Goal: Task Accomplishment & Management: Manage account settings

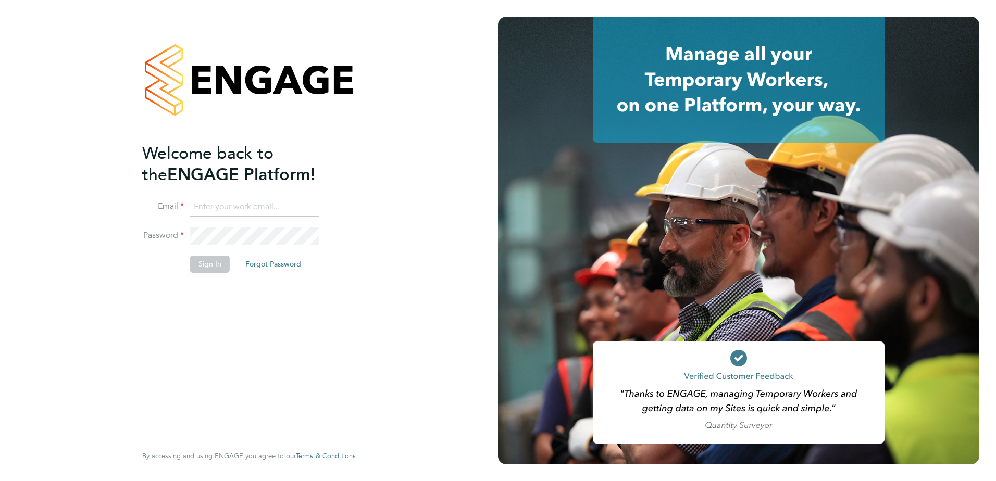
click at [255, 202] on input at bounding box center [254, 207] width 129 height 19
type input "chloe.taquin@thornbaker.co.uk"
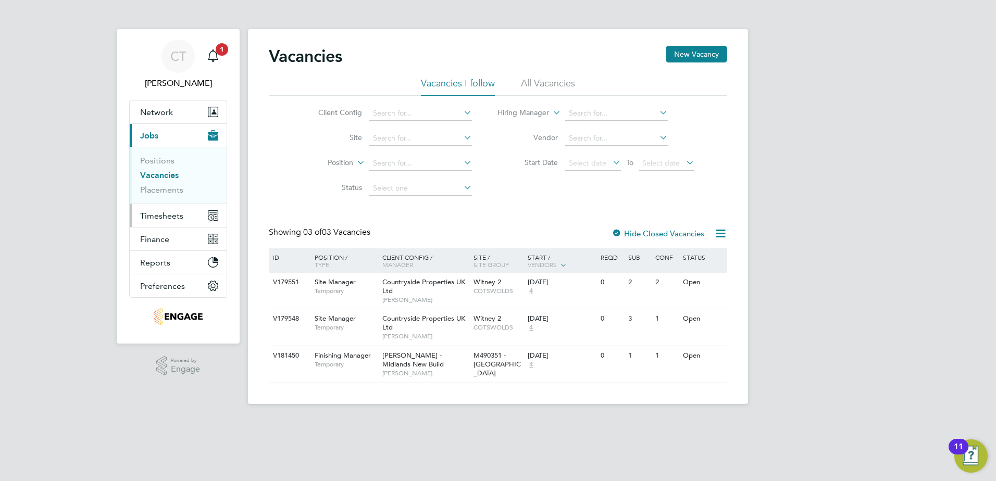
click at [165, 209] on button "Timesheets" at bounding box center [178, 215] width 97 height 23
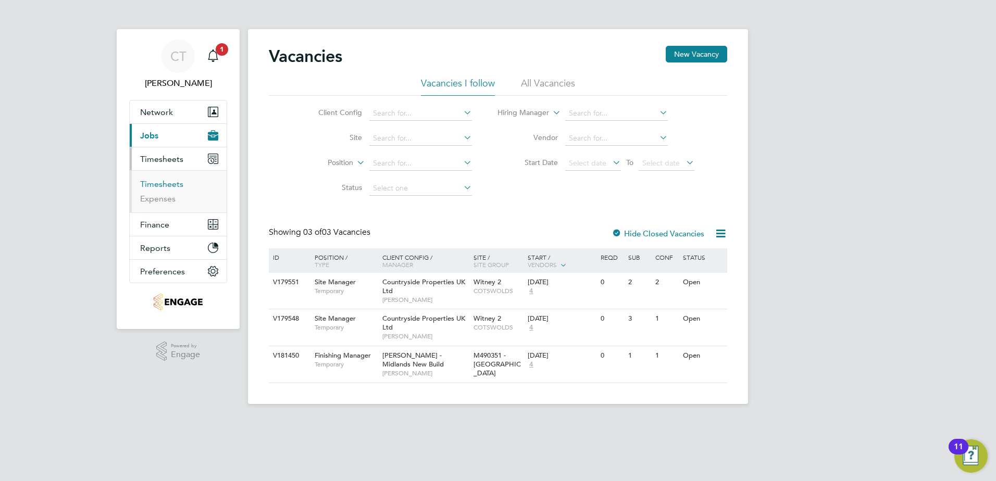
click at [168, 184] on link "Timesheets" at bounding box center [161, 184] width 43 height 10
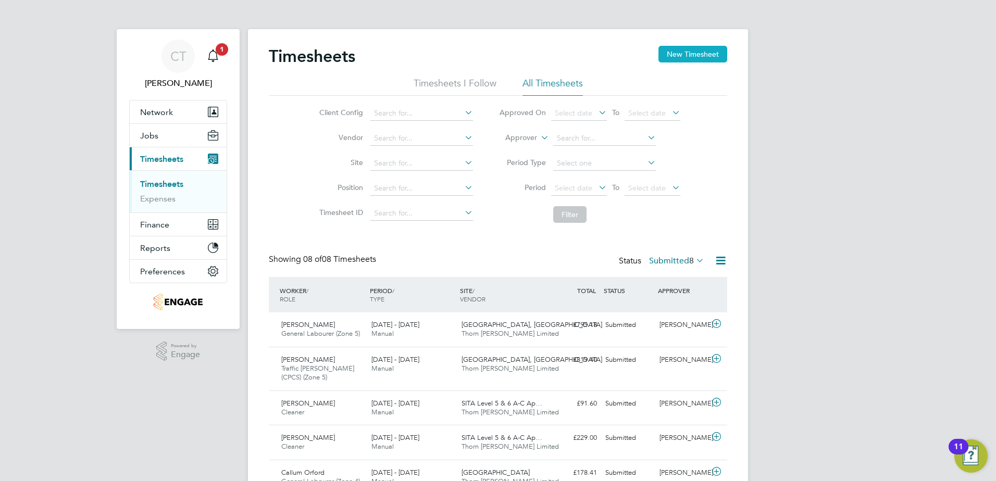
click at [704, 56] on button "New Timesheet" at bounding box center [692, 54] width 69 height 17
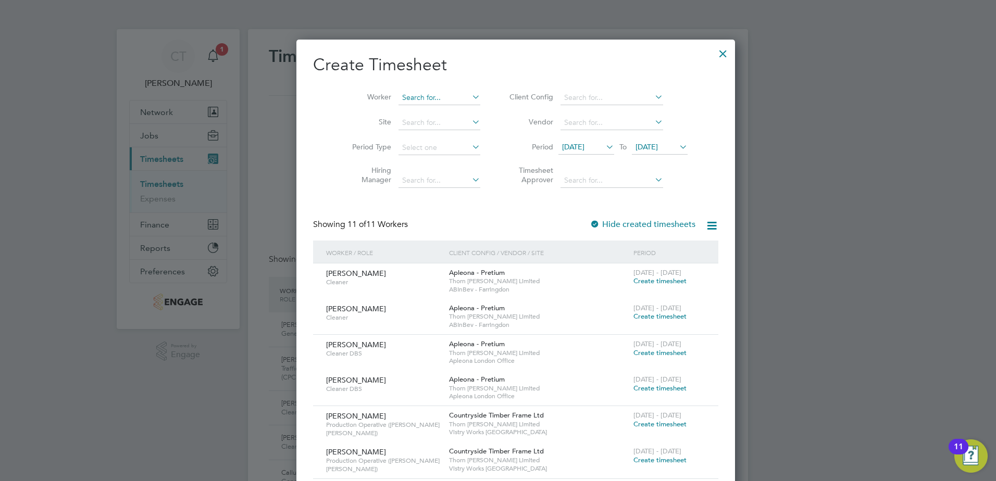
click at [406, 100] on input at bounding box center [439, 98] width 82 height 15
click at [444, 178] on b "Tay" at bounding box center [449, 182] width 11 height 9
type input "Samuel Taylor"
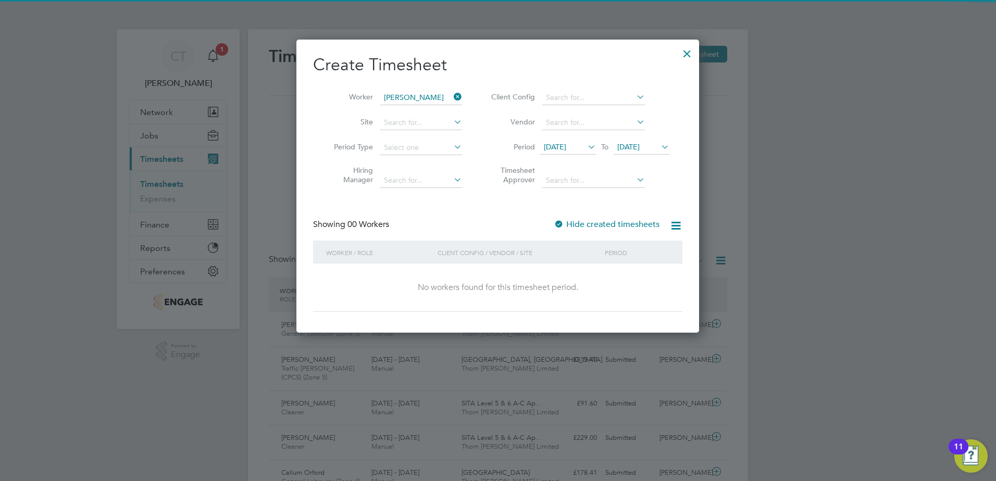
click at [560, 144] on span "18 Sep 2025" at bounding box center [555, 146] width 22 height 9
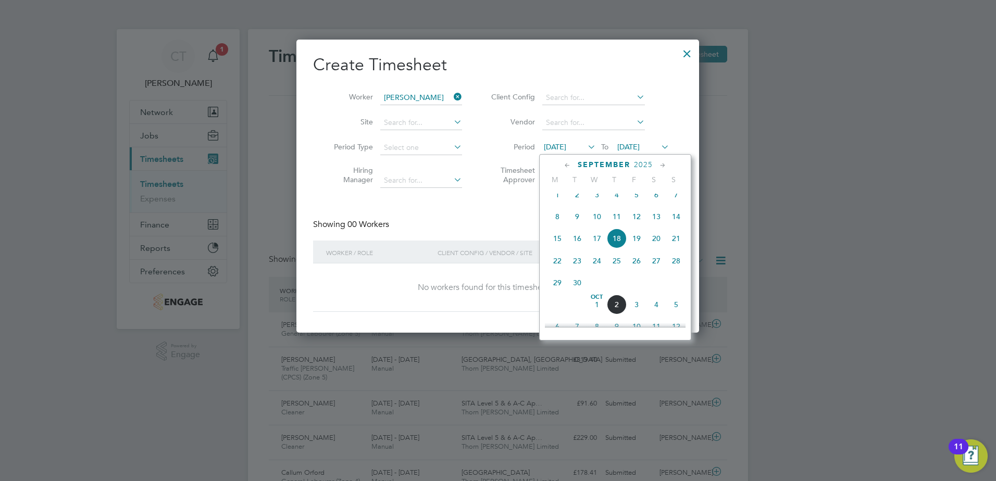
click at [558, 291] on span "29" at bounding box center [557, 283] width 20 height 20
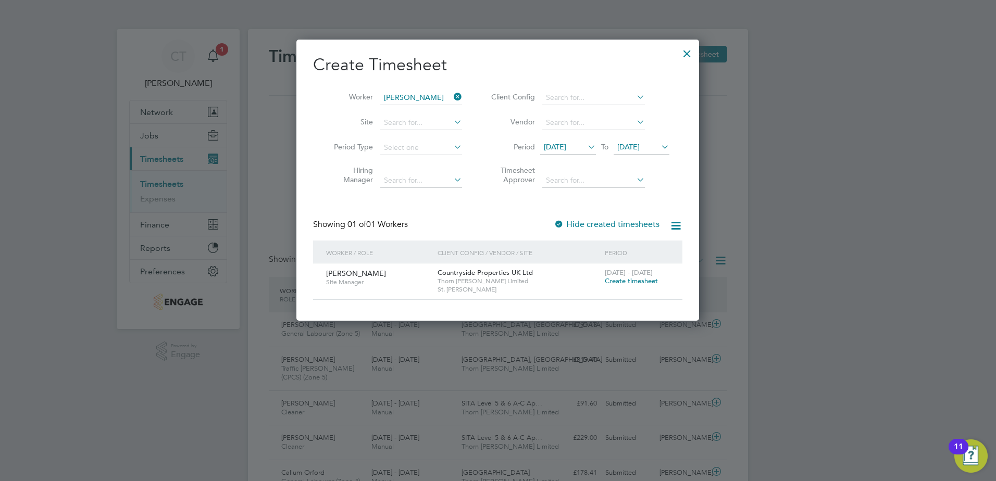
click at [640, 281] on span "Create timesheet" at bounding box center [631, 281] width 53 height 9
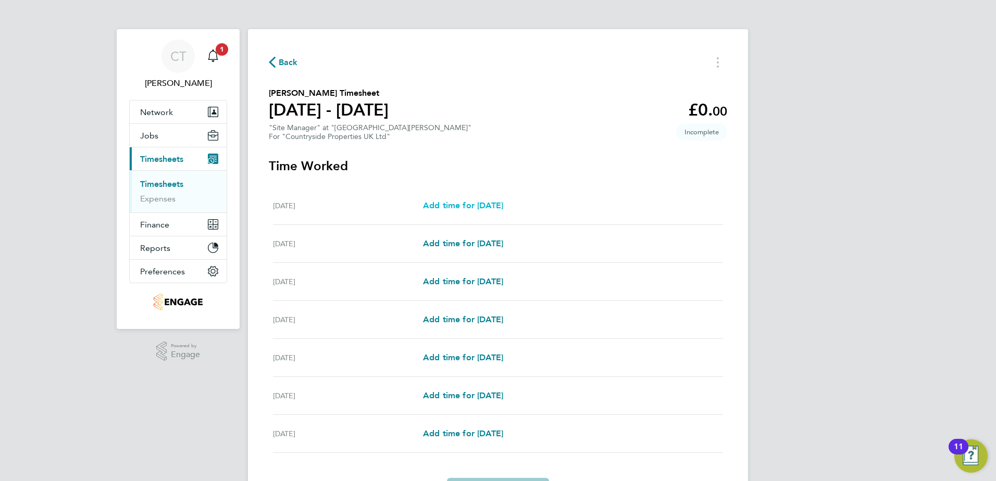
click at [453, 203] on span "Add time for Mon 29 Sep" at bounding box center [463, 206] width 80 height 10
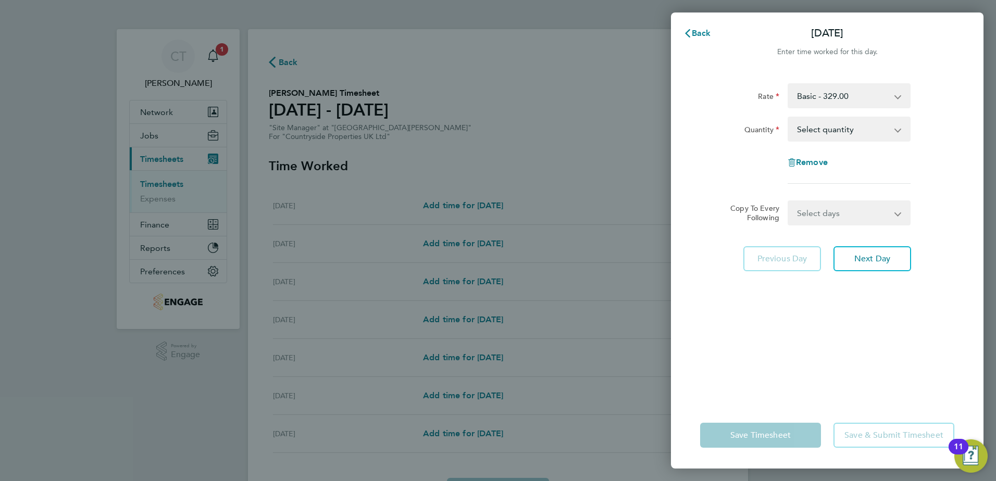
click at [850, 134] on select "Select quantity 0.5 1" at bounding box center [843, 129] width 108 height 23
select select "1"
click at [789, 118] on select "Select quantity 0.5 1" at bounding box center [843, 129] width 108 height 23
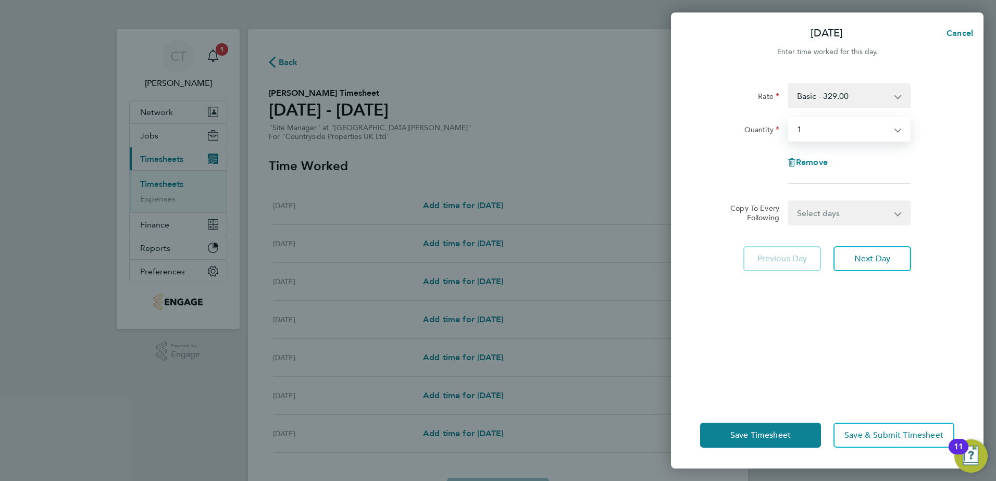
click at [829, 215] on select "Select days Day Weekday (Mon-Fri) Weekend (Sat-Sun) Tuesday Wednesday Thursday …" at bounding box center [843, 213] width 109 height 23
select select "WEEKDAY"
click at [789, 202] on select "Select days Day Weekday (Mon-Fri) Weekend (Sat-Sun) Tuesday Wednesday Thursday …" at bounding box center [843, 213] width 109 height 23
select select "2025-10-05"
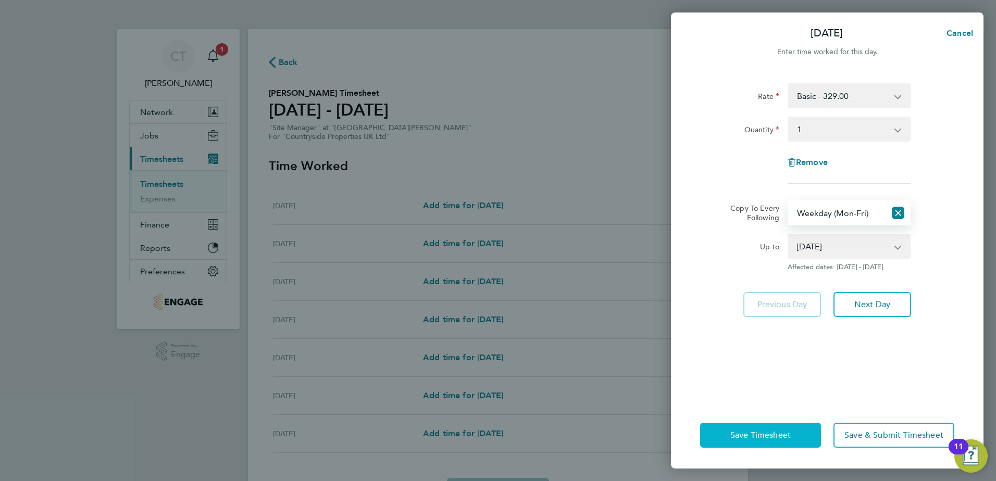
drag, startPoint x: 789, startPoint y: 441, endPoint x: 767, endPoint y: 436, distance: 22.4
click at [788, 441] on button "Save Timesheet" at bounding box center [760, 435] width 121 height 25
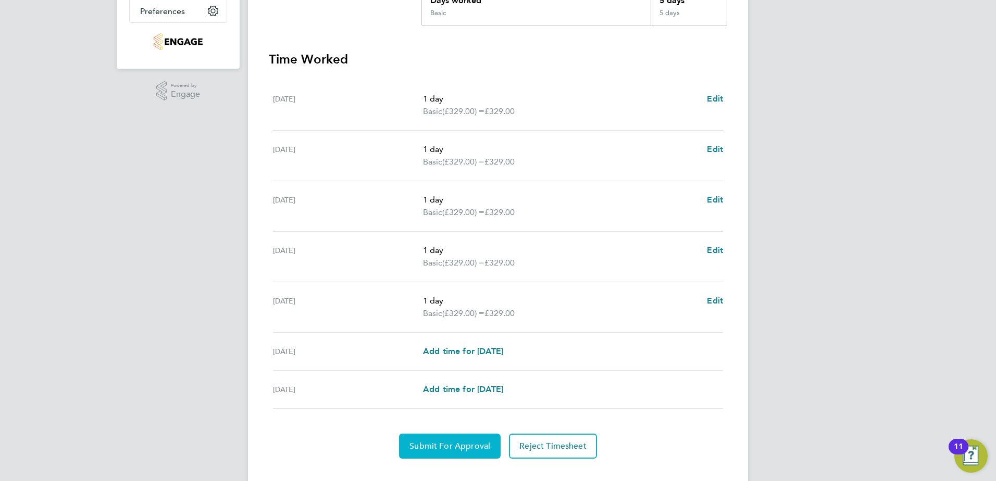
click at [445, 448] on span "Submit For Approval" at bounding box center [449, 446] width 81 height 10
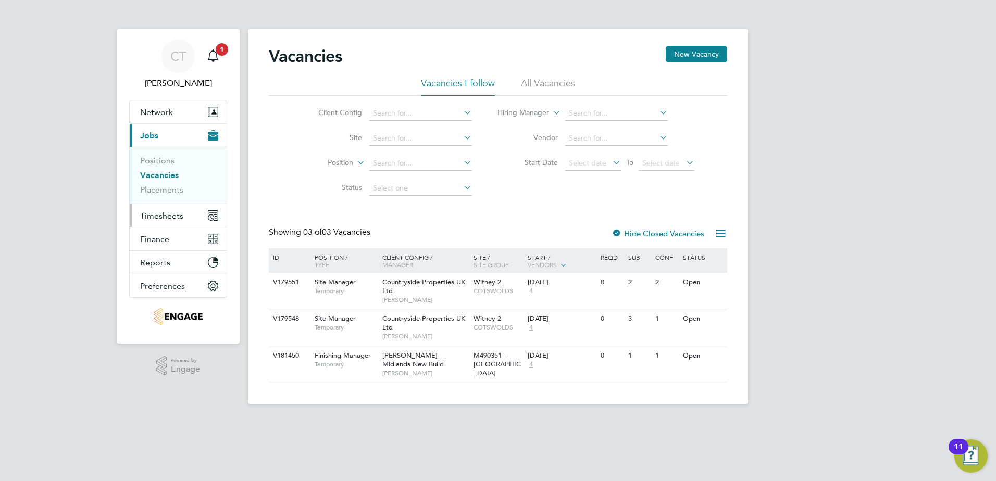
click at [153, 212] on span "Timesheets" at bounding box center [161, 216] width 43 height 10
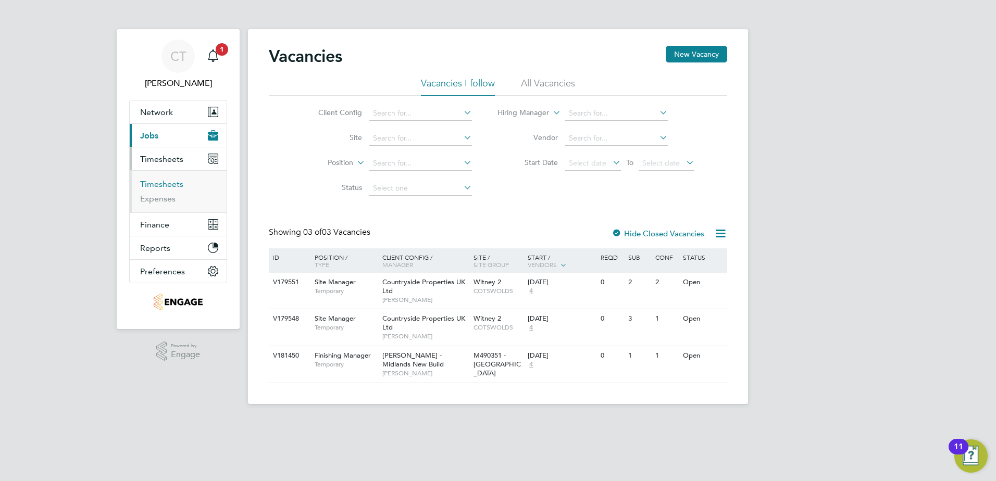
click at [172, 184] on link "Timesheets" at bounding box center [161, 184] width 43 height 10
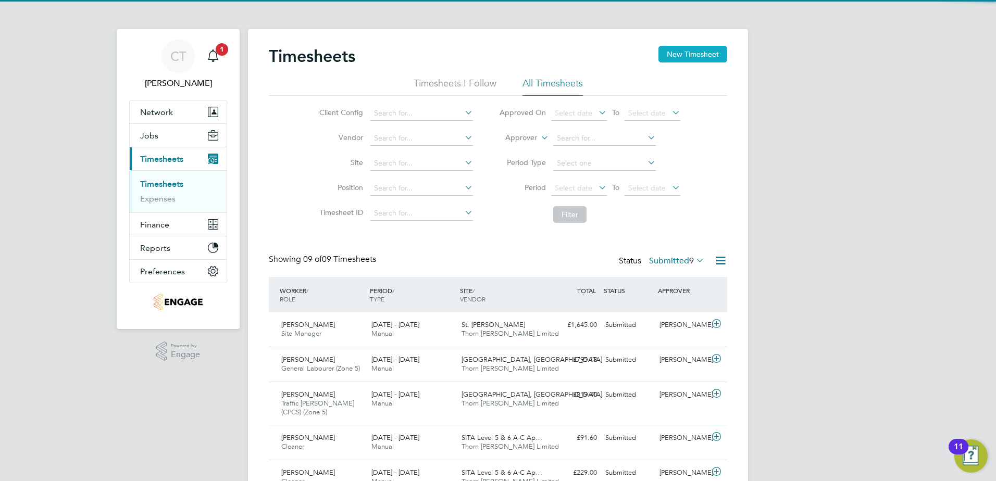
click at [692, 53] on button "New Timesheet" at bounding box center [692, 54] width 69 height 17
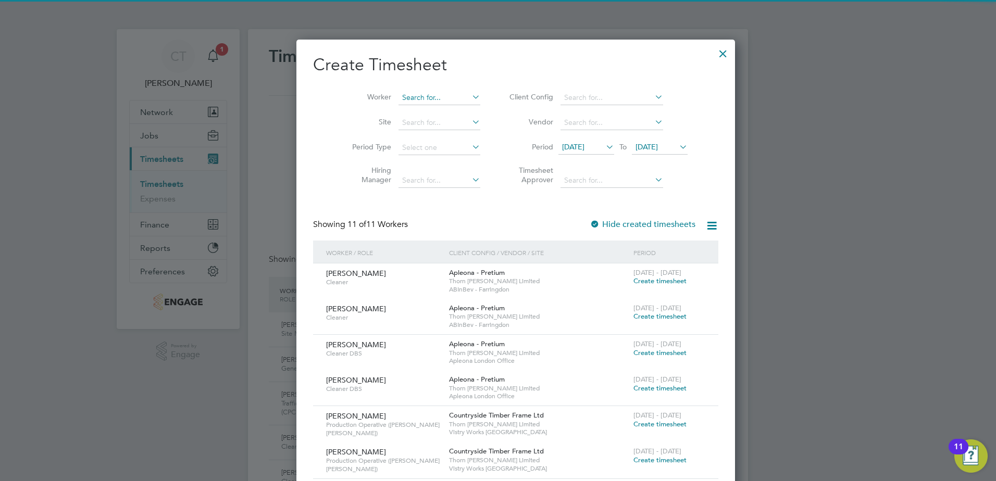
click at [410, 97] on input at bounding box center [439, 98] width 82 height 15
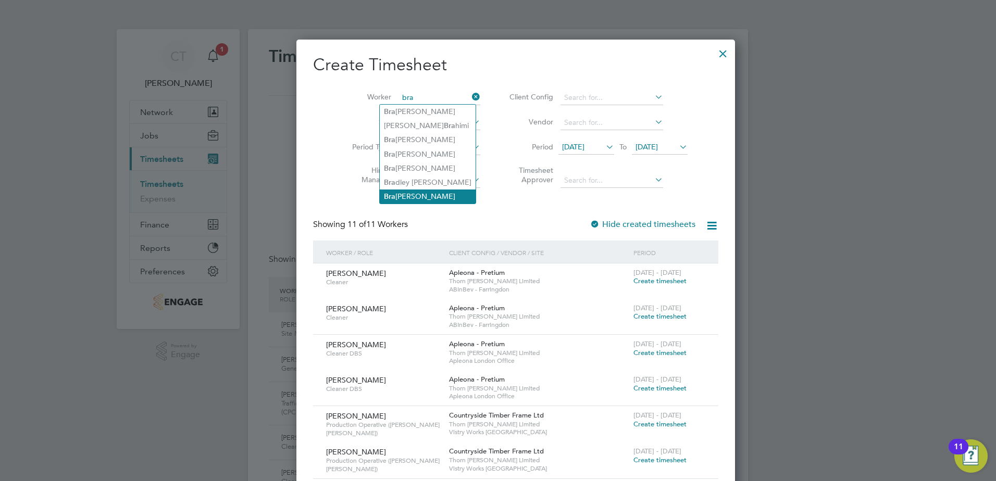
click at [408, 193] on li "Bra ydon Simons" at bounding box center [428, 197] width 96 height 14
type input "[PERSON_NAME]"
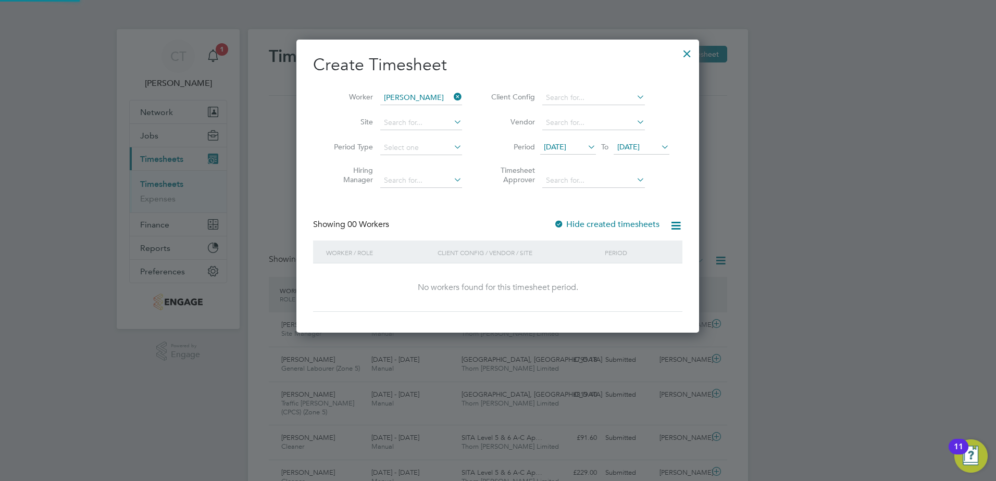
click at [566, 144] on span "[DATE]" at bounding box center [555, 146] width 22 height 9
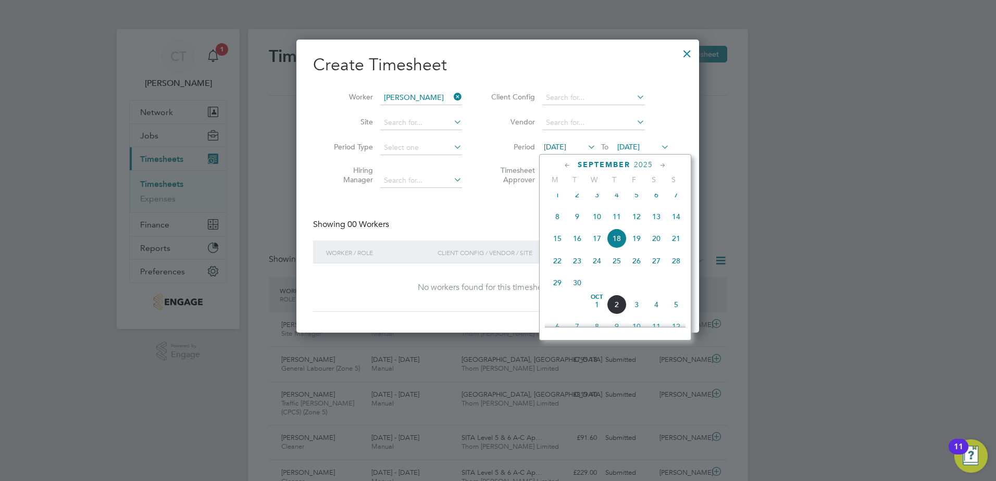
click at [557, 286] on span "29" at bounding box center [557, 283] width 20 height 20
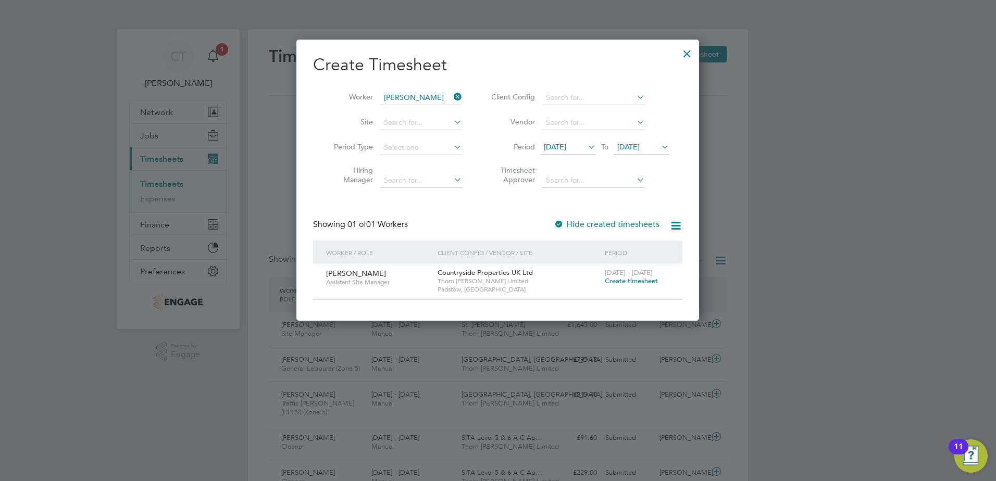
click at [637, 279] on span "Create timesheet" at bounding box center [631, 281] width 53 height 9
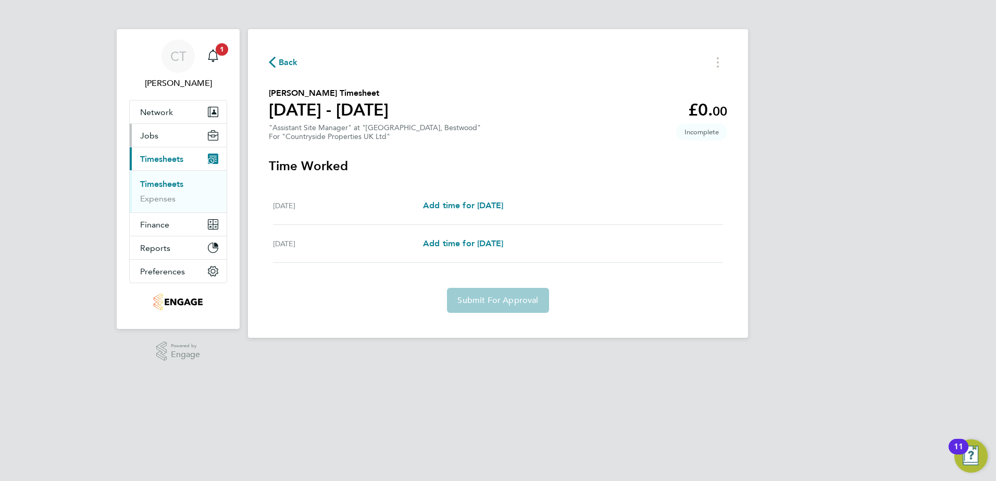
click at [145, 131] on span "Jobs" at bounding box center [149, 136] width 18 height 10
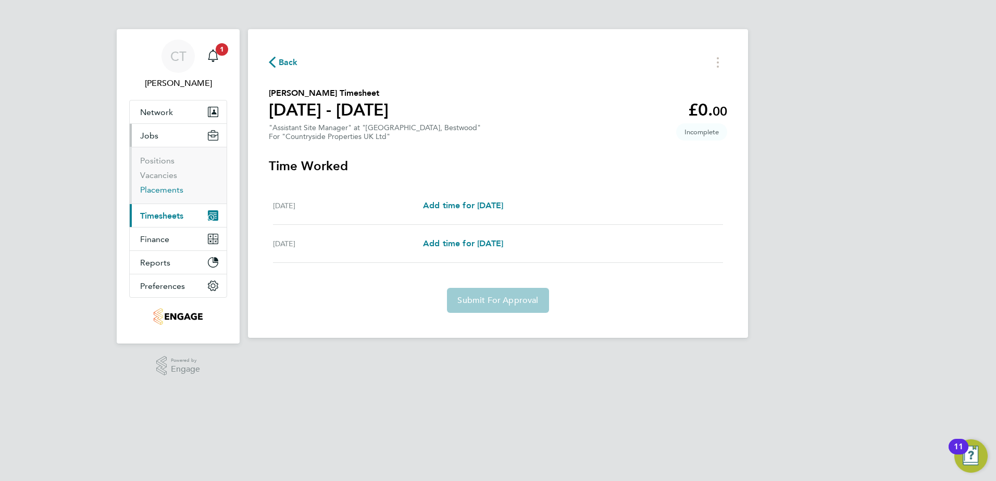
click at [151, 189] on link "Placements" at bounding box center [161, 190] width 43 height 10
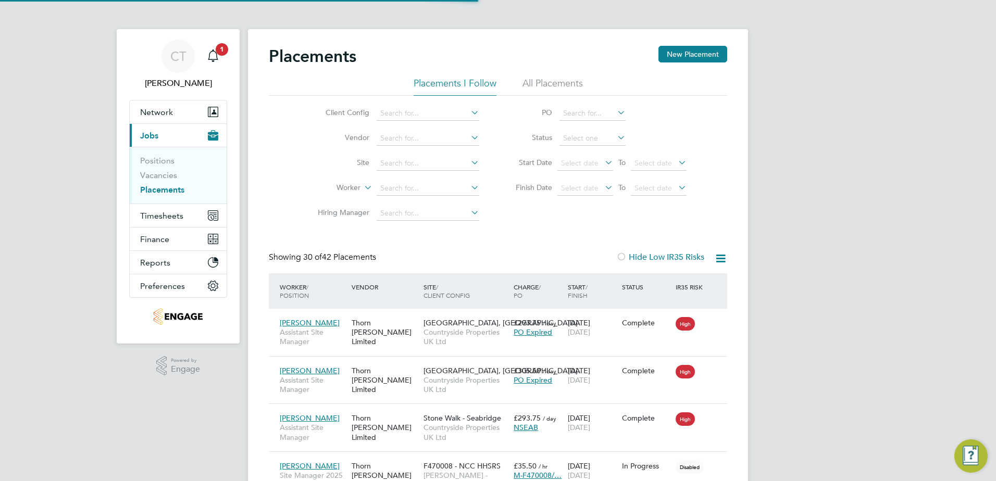
scroll to position [39, 72]
click at [397, 185] on input at bounding box center [428, 188] width 103 height 15
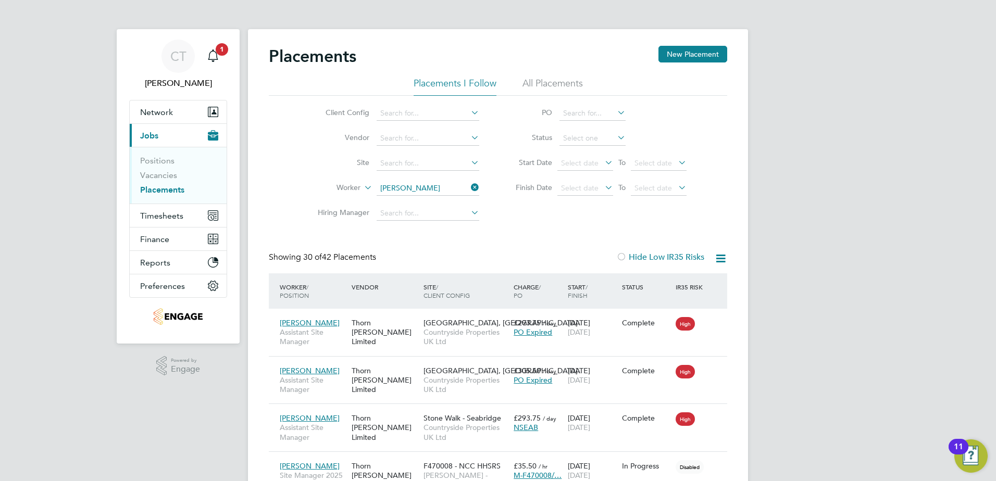
click at [404, 202] on li "Bray don Simons" at bounding box center [440, 203] width 129 height 14
type input "Braydon Simons"
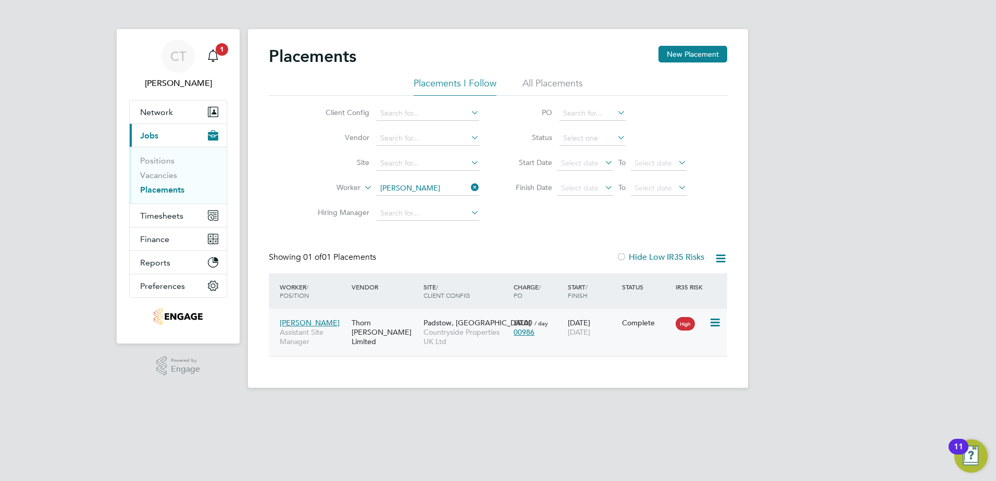
click at [318, 321] on span "Braydon Simons" at bounding box center [310, 322] width 60 height 9
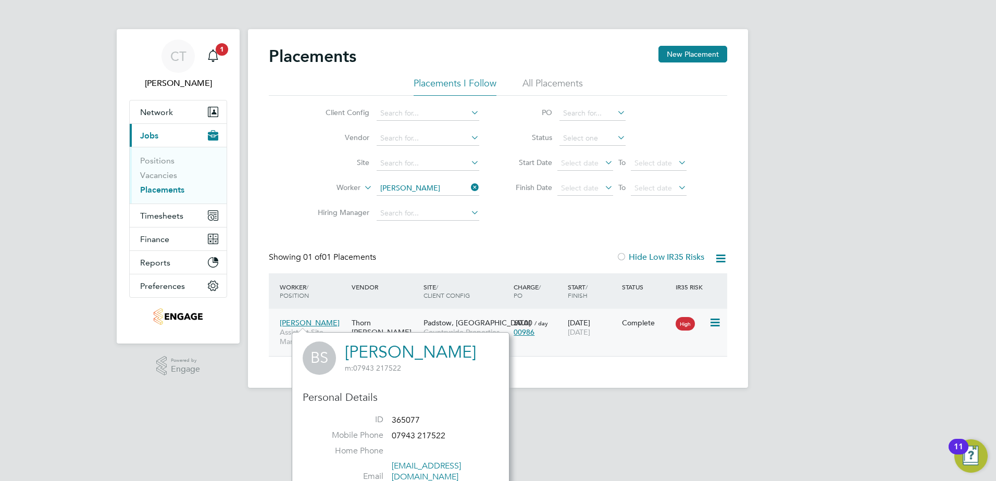
click at [319, 322] on span "Braydon Simons" at bounding box center [310, 322] width 60 height 9
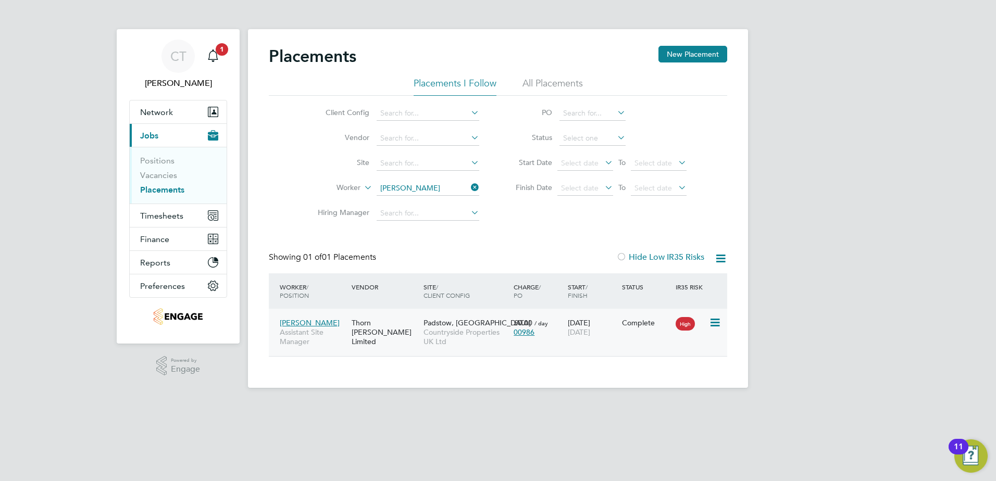
click at [719, 323] on icon at bounding box center [714, 323] width 10 height 13
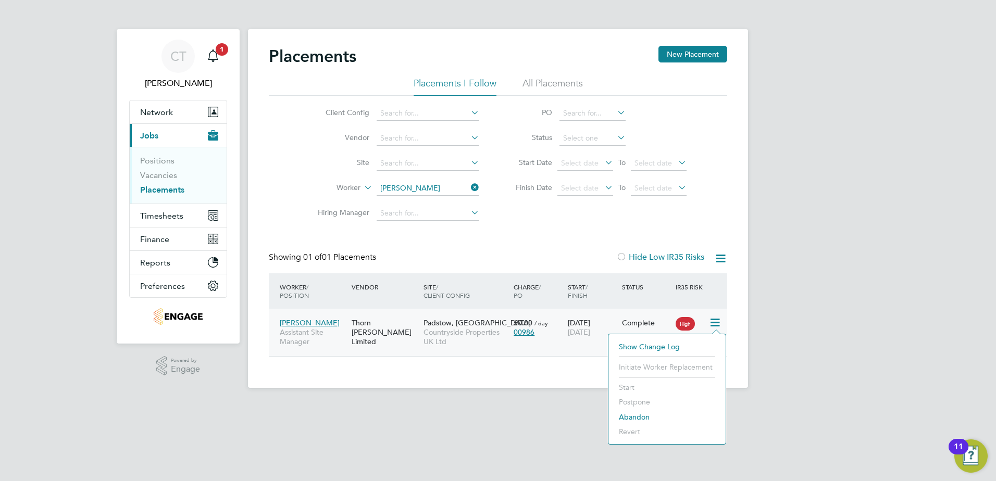
click at [784, 326] on div "CT Chloe Taquin Notifications 1 Applications: Network Team Members Businesses S…" at bounding box center [498, 202] width 996 height 405
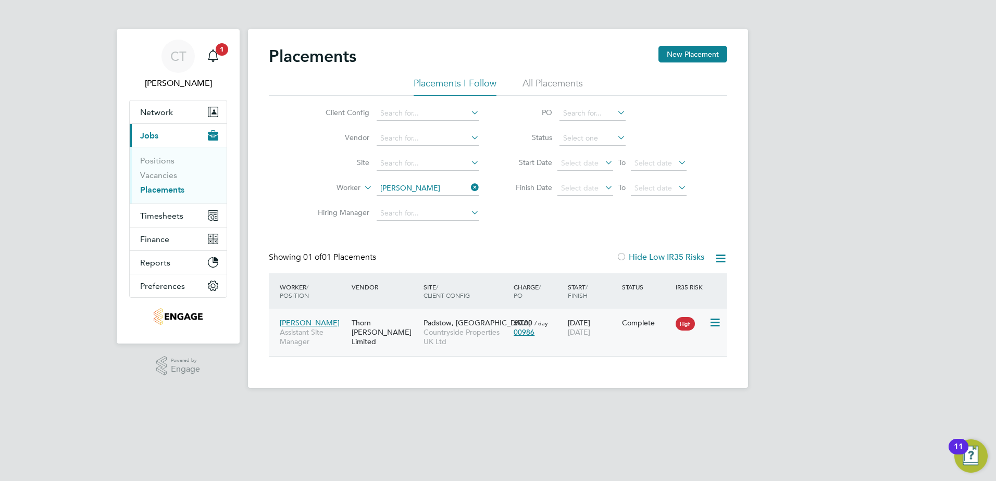
click at [313, 320] on span "Braydon Simons" at bounding box center [310, 322] width 60 height 9
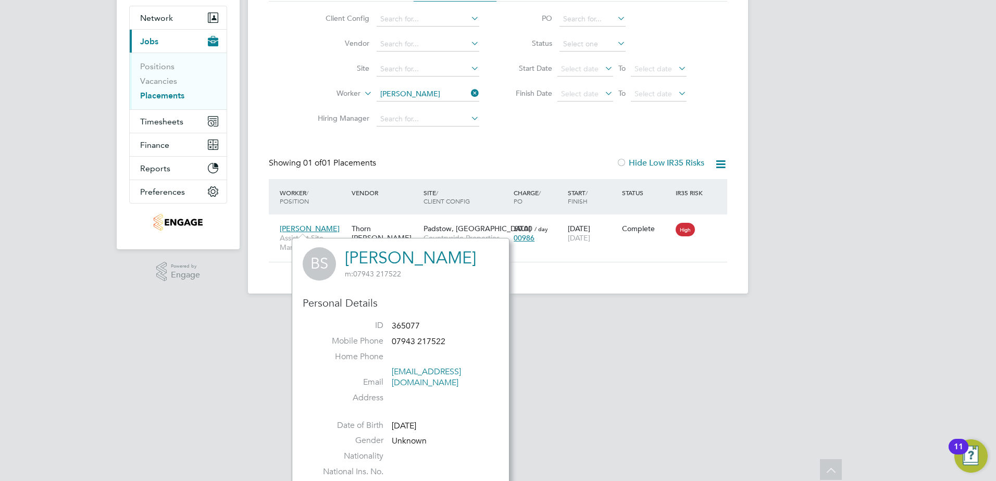
click at [352, 256] on link "Braydon Simons" at bounding box center [410, 258] width 131 height 20
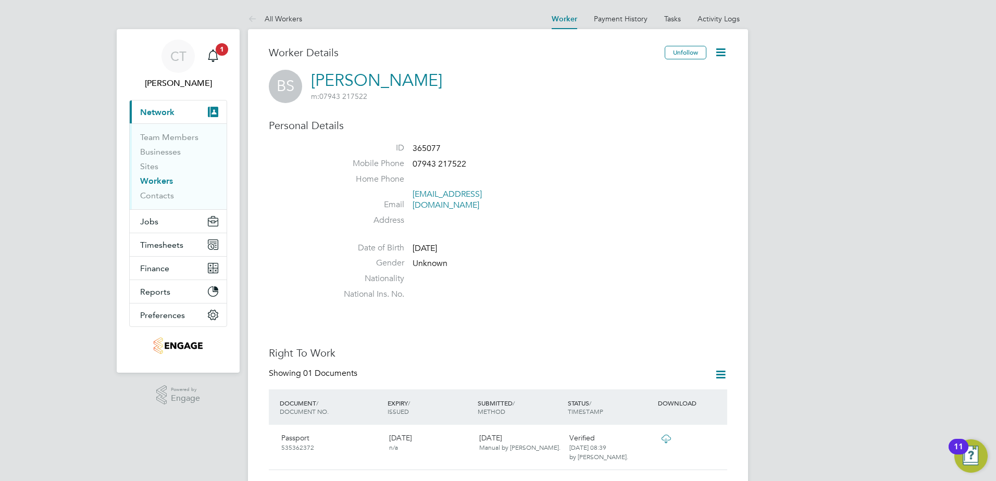
drag, startPoint x: 416, startPoint y: 81, endPoint x: 305, endPoint y: 81, distance: 110.4
click at [305, 81] on div "BS Braydon Simons m: 07943 217522" at bounding box center [498, 86] width 458 height 33
click at [432, 129] on h3 "Personal Details" at bounding box center [498, 126] width 458 height 14
click at [219, 53] on span "1" at bounding box center [222, 49] width 13 height 13
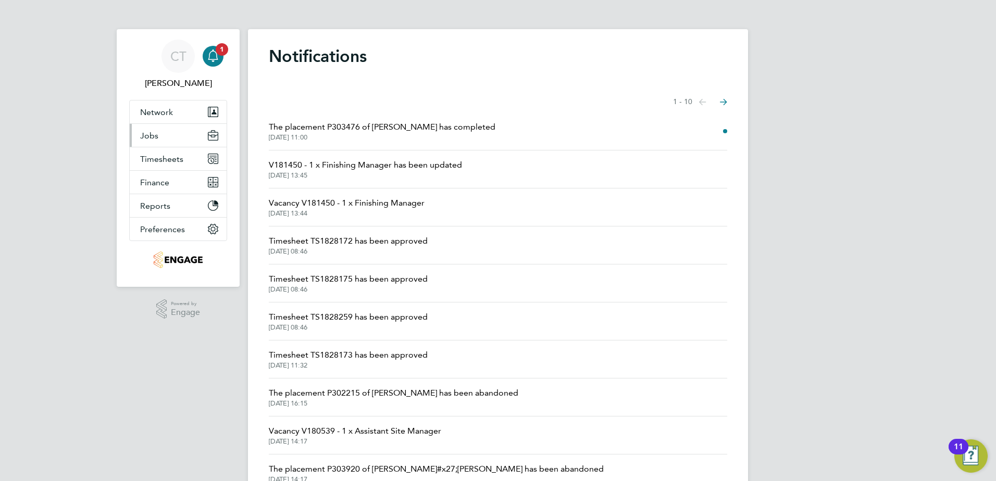
click at [215, 135] on icon "Main navigation" at bounding box center [212, 133] width 9 height 5
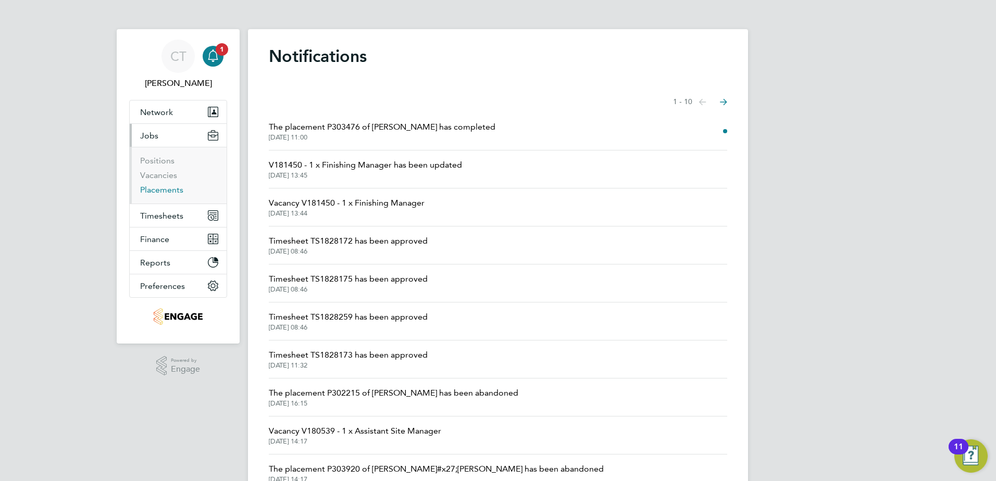
click at [158, 187] on link "Placements" at bounding box center [161, 190] width 43 height 10
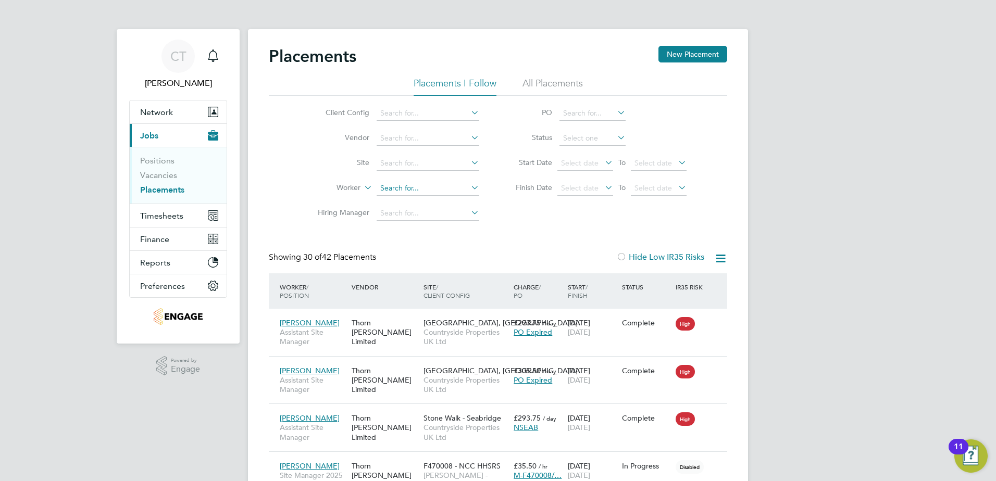
click at [396, 183] on input at bounding box center [428, 188] width 103 height 15
click at [380, 189] on input "ray" at bounding box center [428, 188] width 103 height 15
click at [389, 202] on b "Bray" at bounding box center [410, 202] width 60 height 9
type input "[PERSON_NAME]"
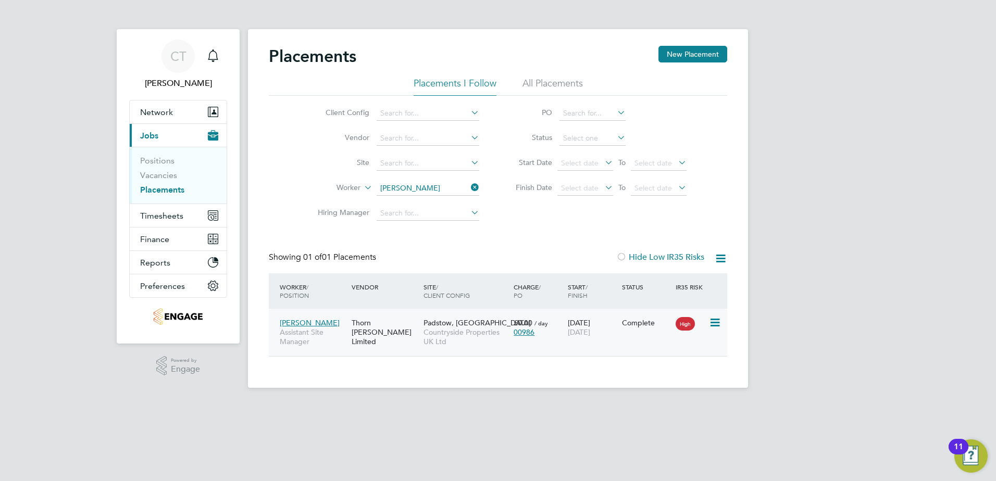
click at [301, 322] on span "[PERSON_NAME]" at bounding box center [310, 322] width 60 height 9
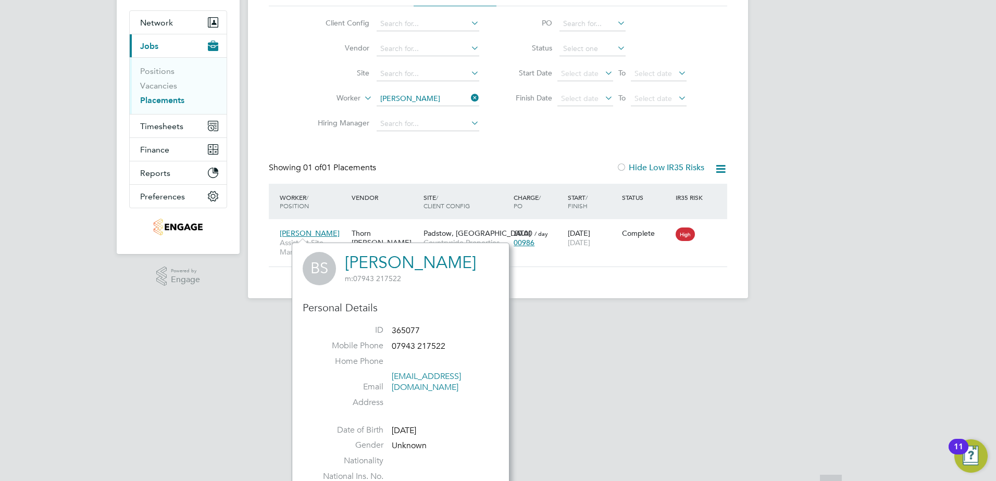
scroll to position [94, 0]
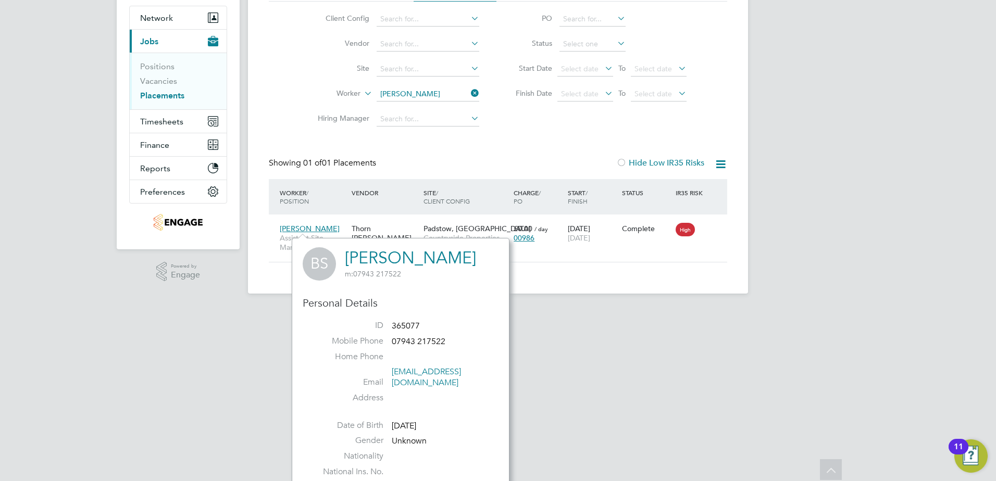
click at [402, 325] on span "365077" at bounding box center [406, 326] width 28 height 10
drag, startPoint x: 402, startPoint y: 325, endPoint x: 381, endPoint y: 326, distance: 20.3
click at [381, 326] on label "ID" at bounding box center [346, 325] width 73 height 11
click at [716, 230] on icon at bounding box center [714, 228] width 10 height 13
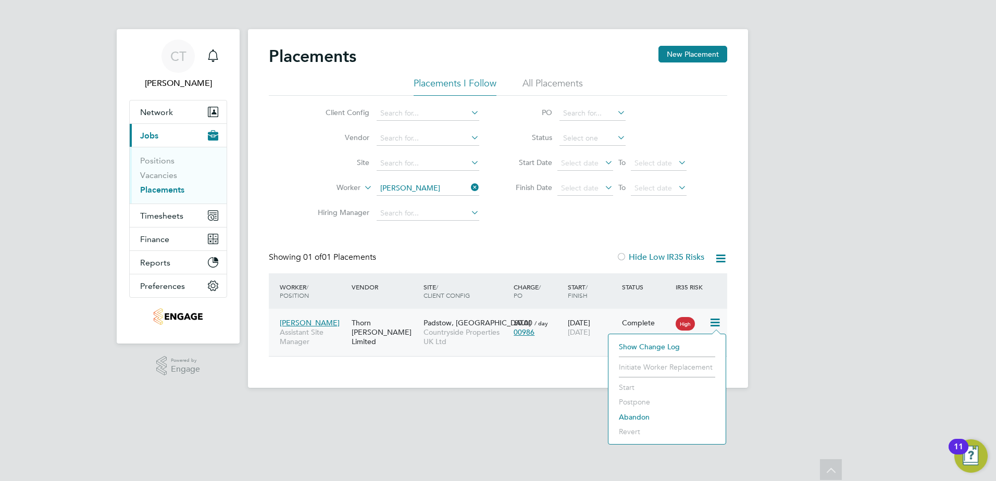
scroll to position [0, 0]
click at [651, 345] on li "Show change log" at bounding box center [667, 347] width 107 height 15
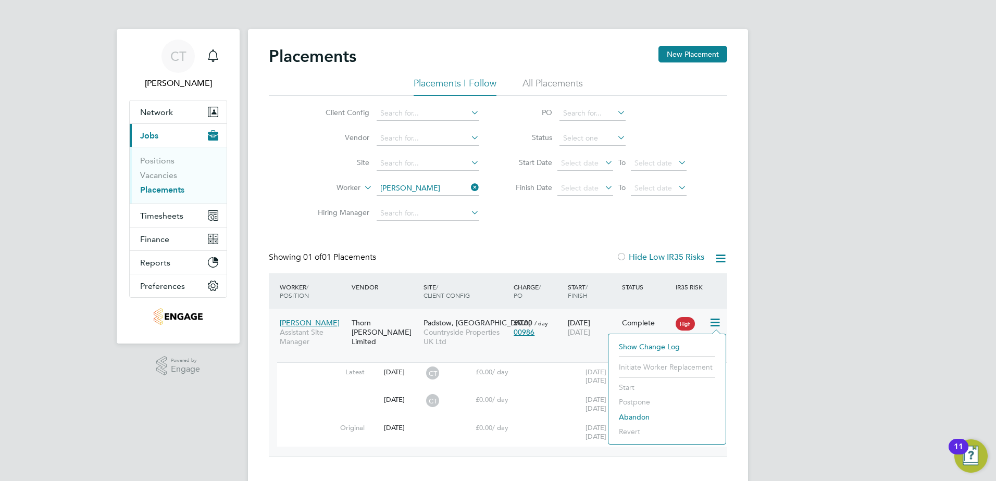
click at [797, 344] on div "CT Chloe Taquin Notifications Applications: Network Team Members Businesses Sit…" at bounding box center [498, 252] width 996 height 505
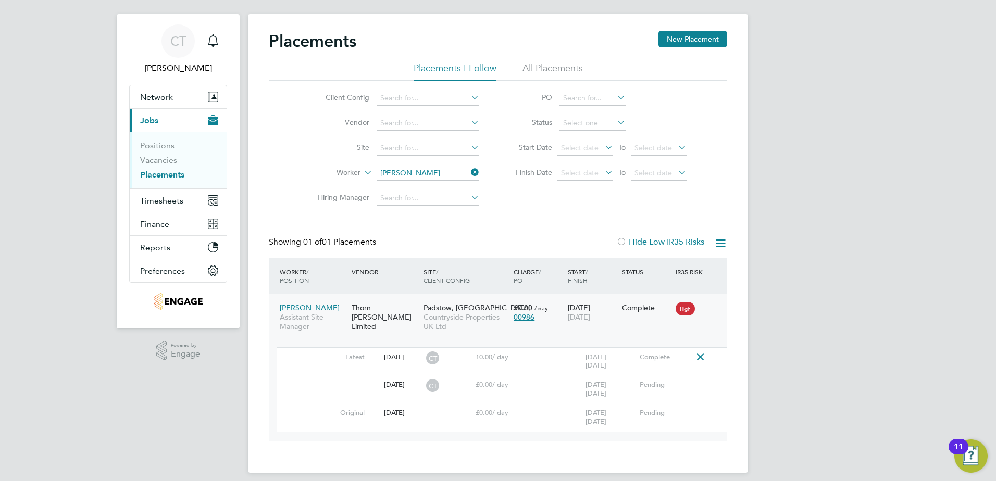
scroll to position [23, 0]
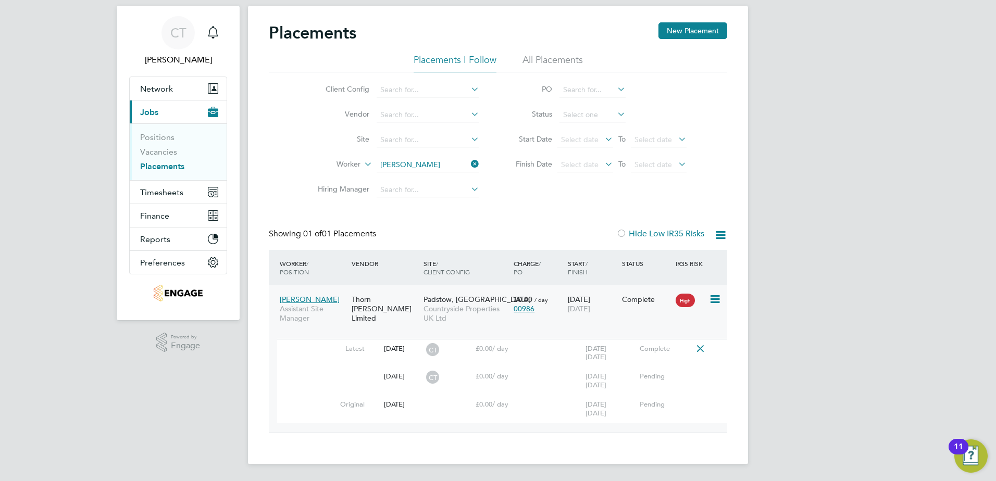
click at [290, 298] on span "[PERSON_NAME]" at bounding box center [310, 299] width 60 height 9
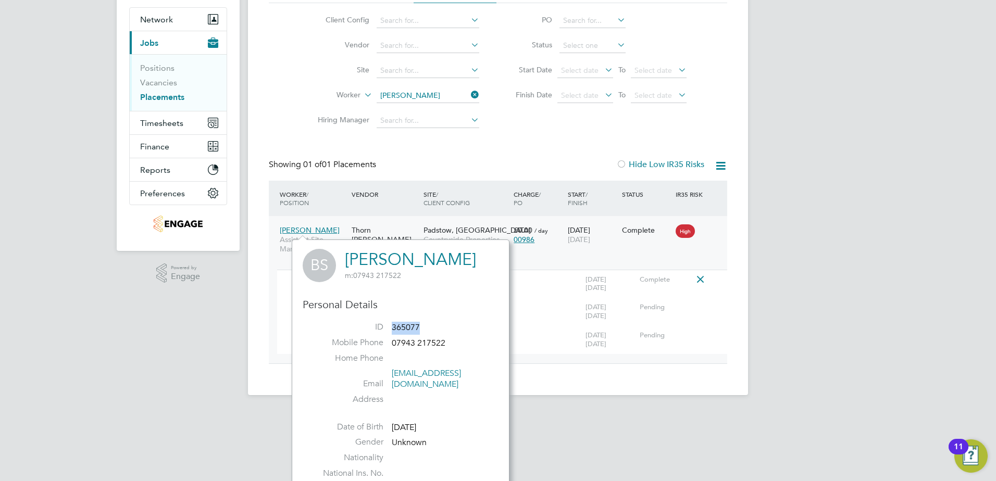
scroll to position [94, 0]
click at [552, 361] on div "Braydon Simons Assistant Site Manager Thorn Baker Limited Padstow, Bestwood Cou…" at bounding box center [498, 288] width 458 height 147
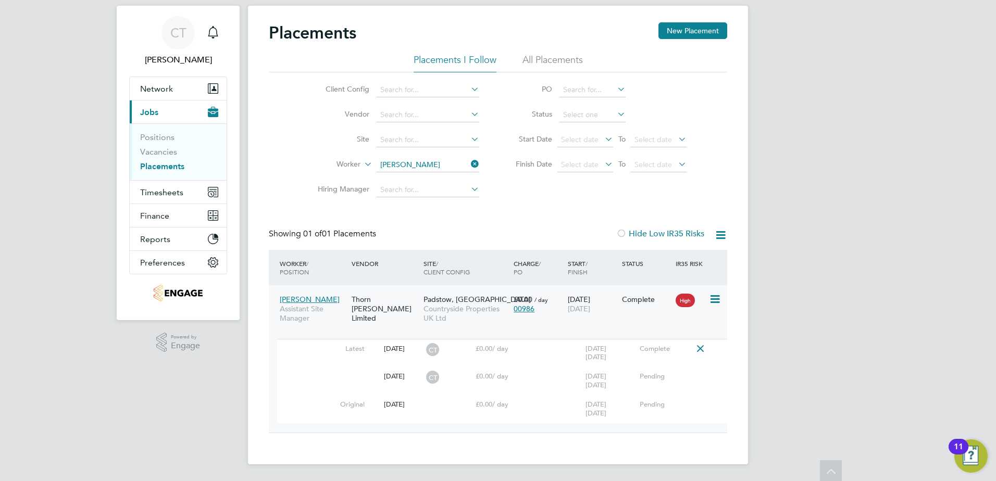
scroll to position [23, 0]
click at [478, 304] on span "Countryside Properties UK Ltd" at bounding box center [465, 313] width 85 height 19
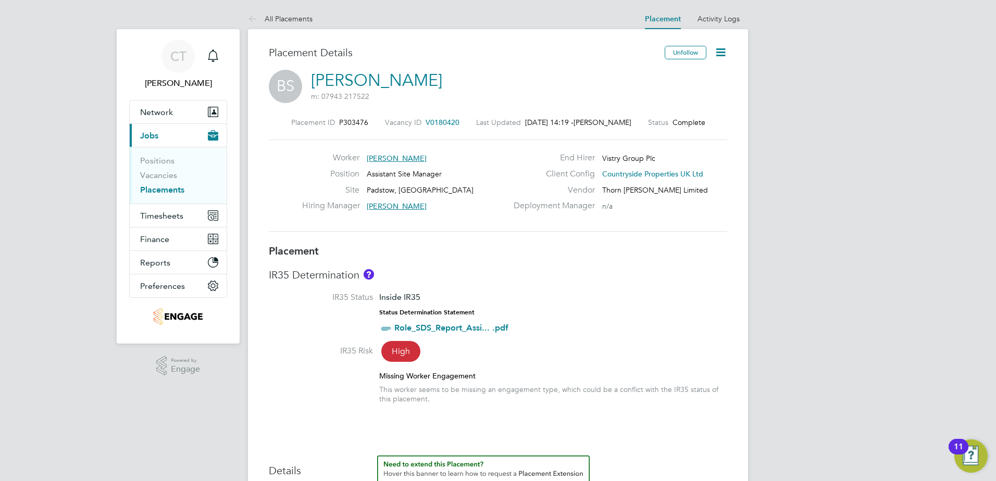
scroll to position [2, 0]
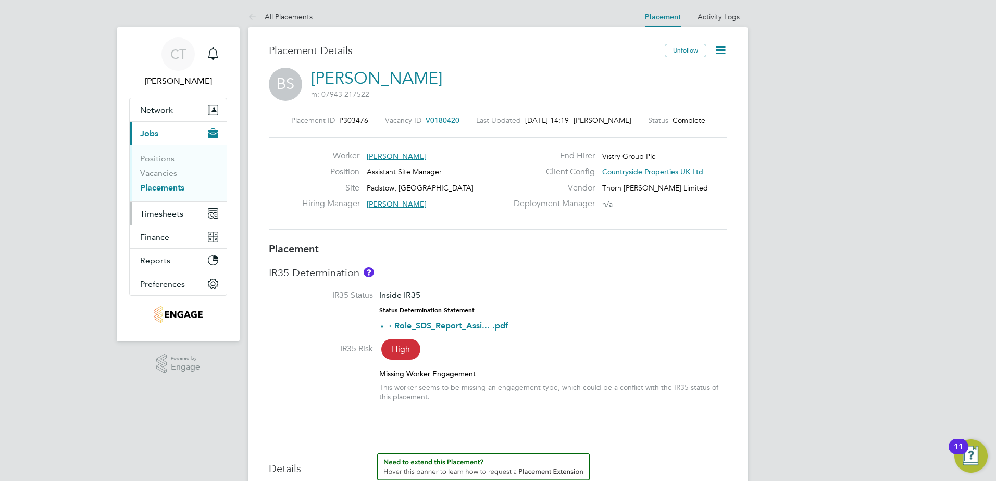
click at [162, 215] on span "Timesheets" at bounding box center [161, 214] width 43 height 10
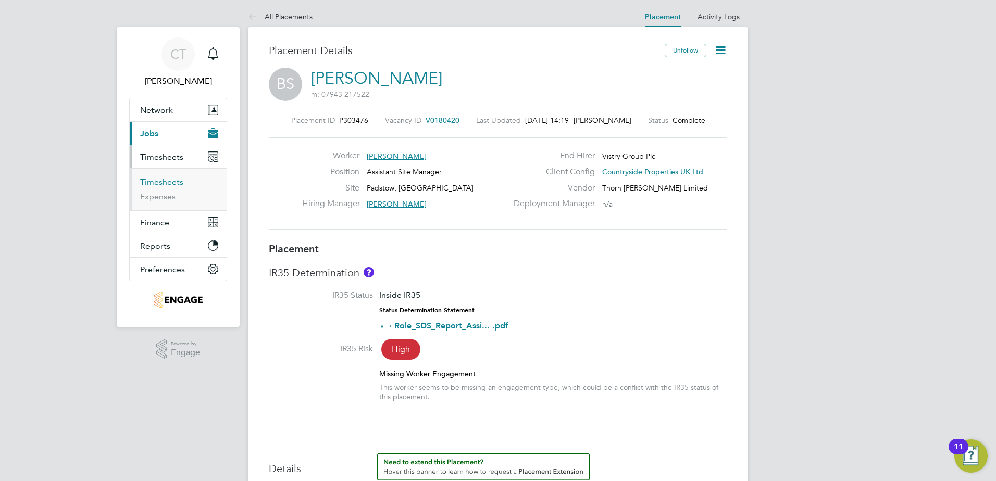
click at [173, 184] on link "Timesheets" at bounding box center [161, 182] width 43 height 10
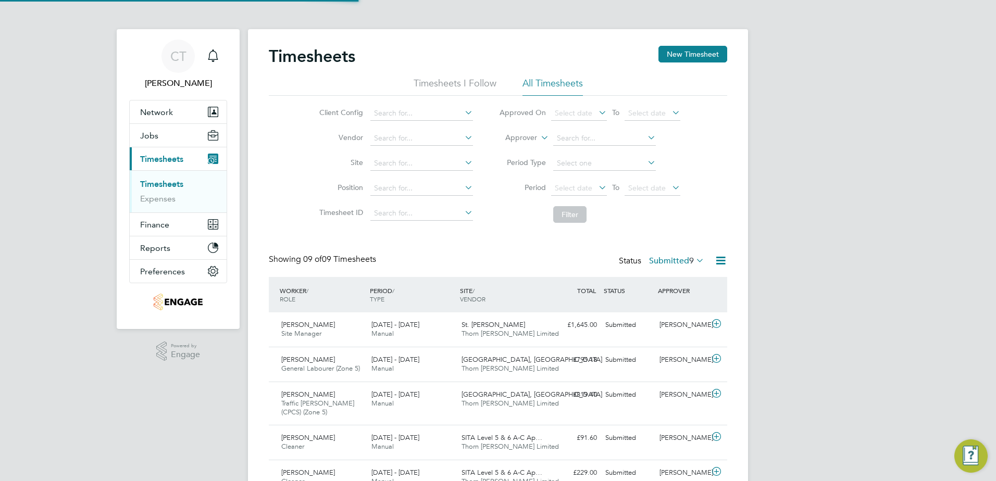
scroll to position [5, 5]
click at [699, 56] on button "New Timesheet" at bounding box center [692, 54] width 69 height 17
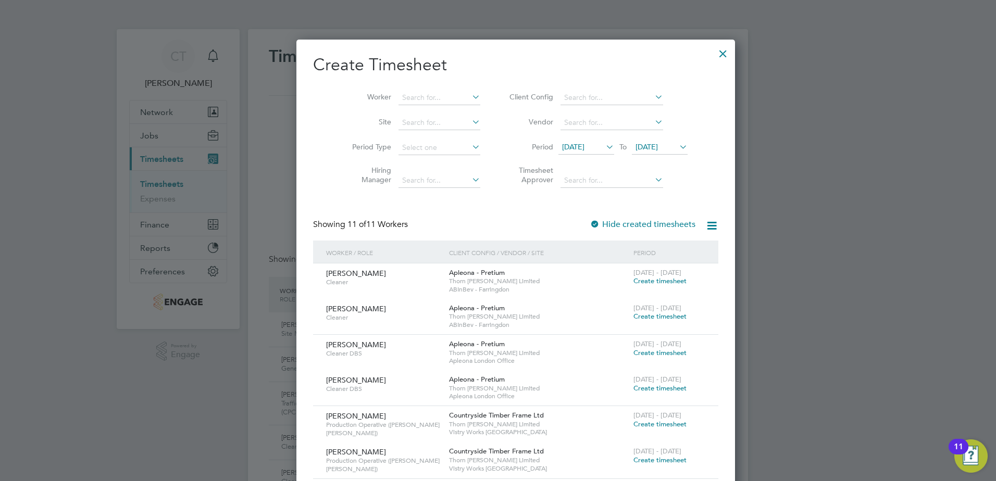
click at [562, 143] on span "18 Sep 2025" at bounding box center [573, 146] width 22 height 9
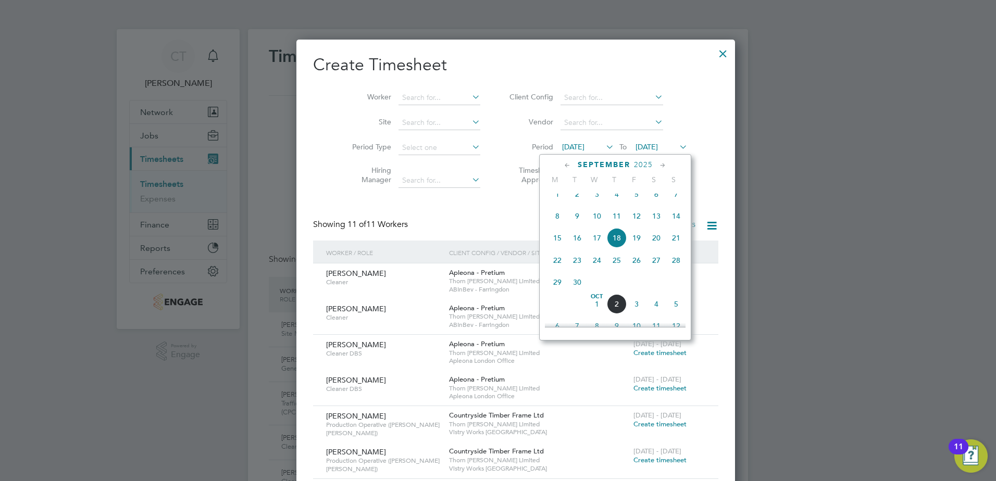
click at [552, 291] on span "29" at bounding box center [557, 282] width 20 height 20
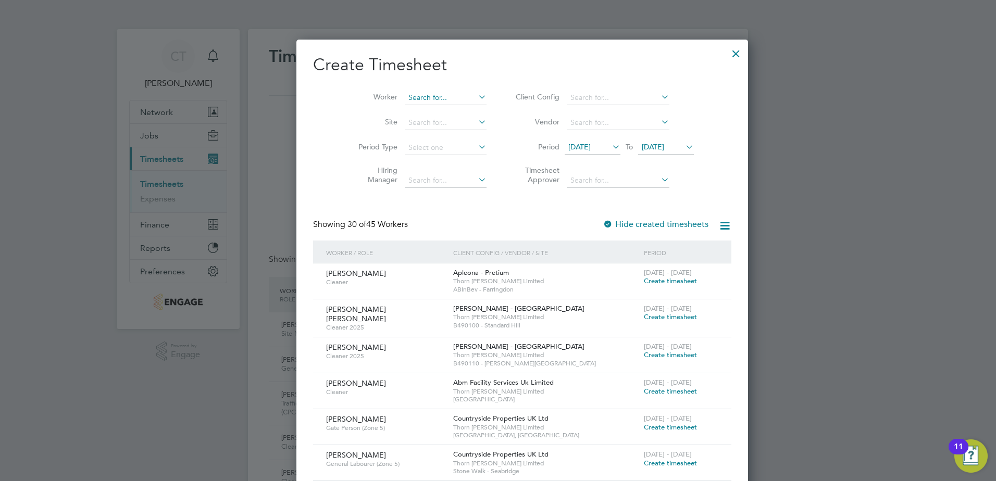
click at [405, 92] on input at bounding box center [446, 98] width 82 height 15
click at [419, 110] on li "Chara njit Dhani" at bounding box center [421, 112] width 83 height 14
type input "[PERSON_NAME]"
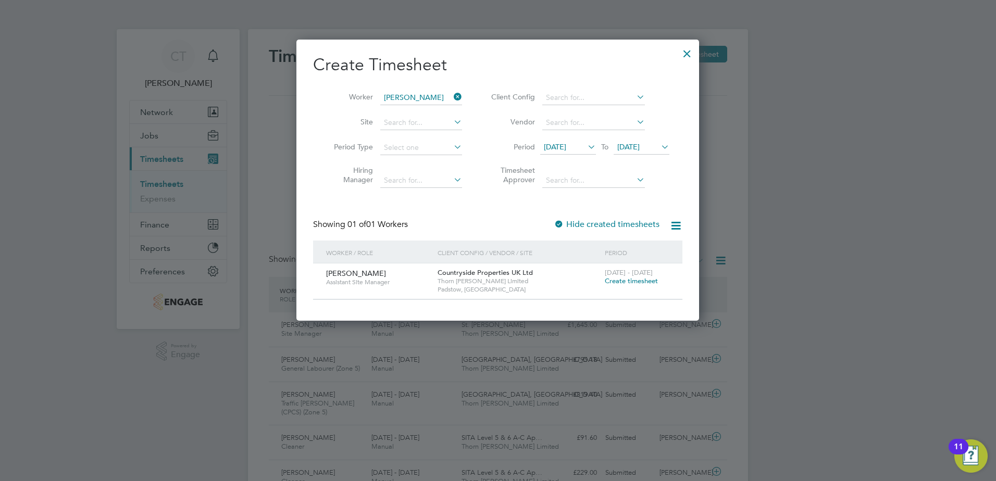
click at [645, 282] on span "Create timesheet" at bounding box center [631, 281] width 53 height 9
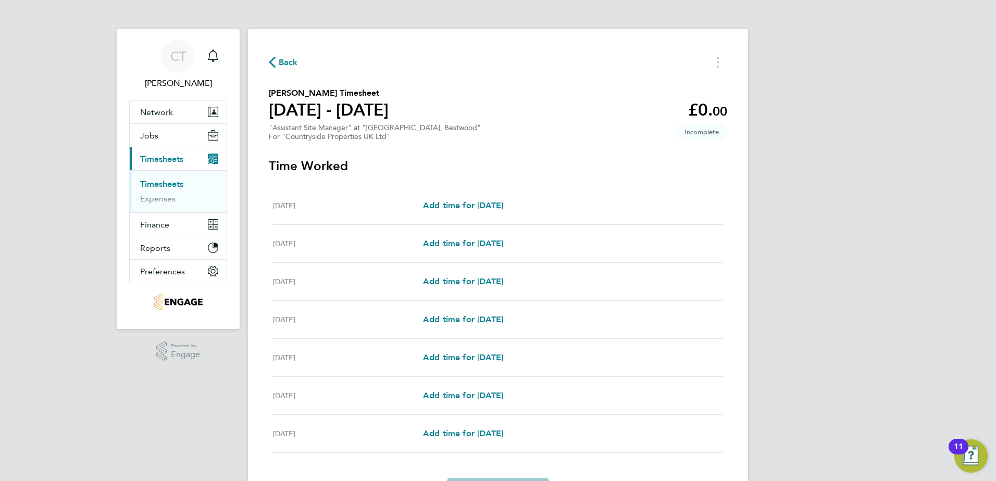
click at [286, 62] on span "Back" at bounding box center [288, 62] width 19 height 13
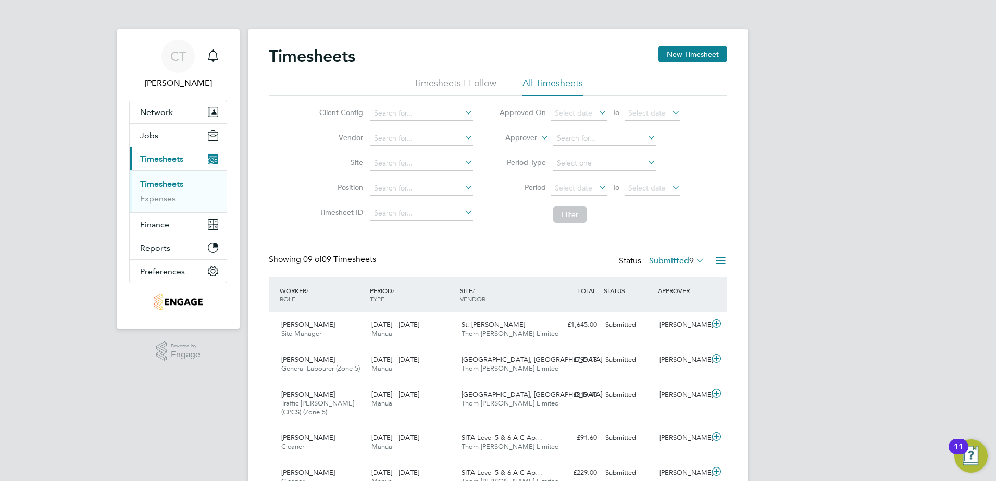
click at [694, 260] on icon at bounding box center [694, 260] width 0 height 15
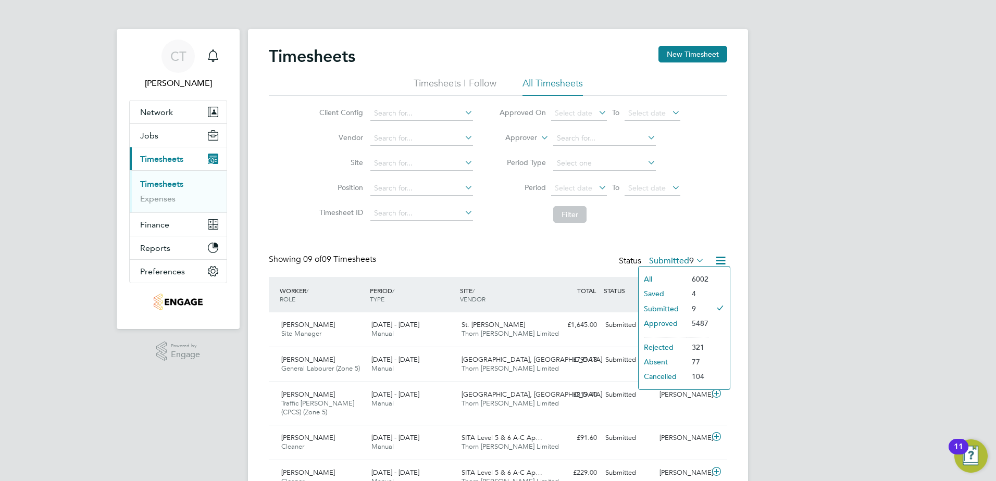
click at [665, 322] on li "Approved" at bounding box center [663, 323] width 48 height 15
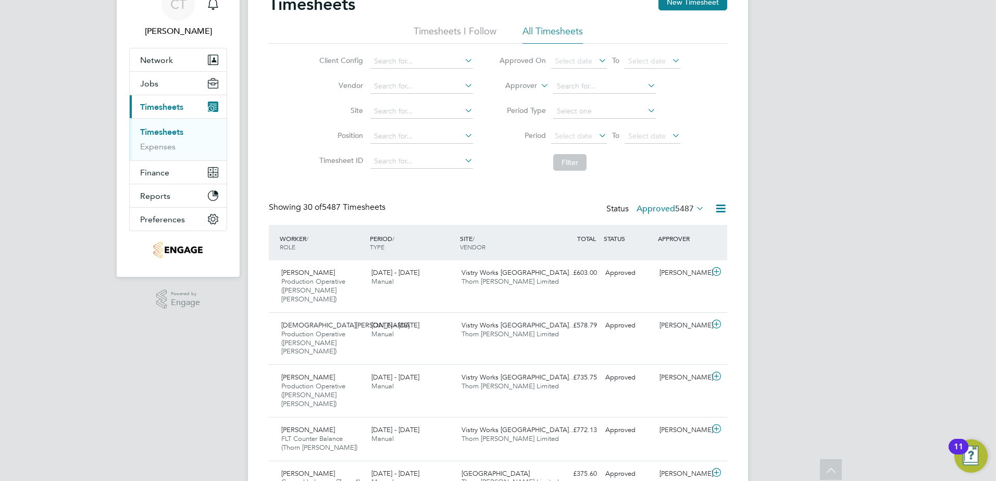
click at [479, 30] on li "Timesheets I Follow" at bounding box center [455, 34] width 83 height 19
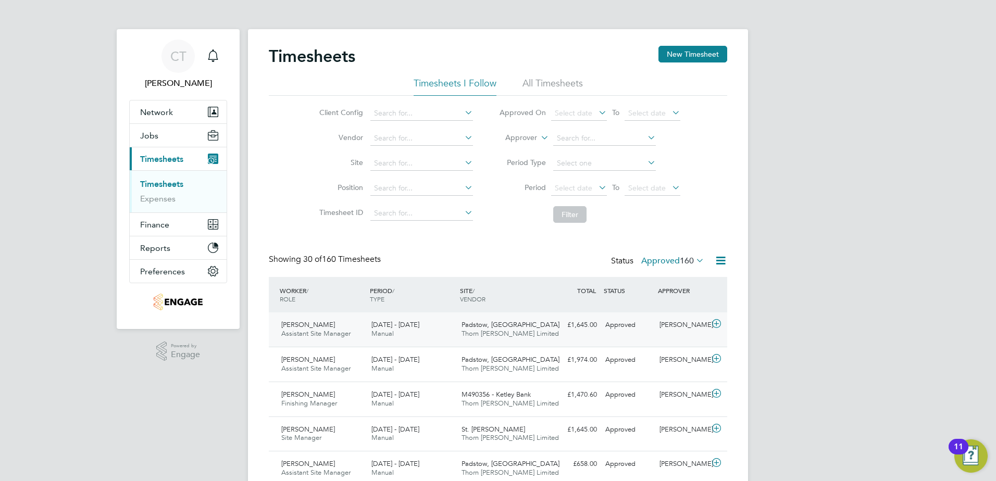
click at [716, 323] on icon at bounding box center [716, 324] width 13 height 8
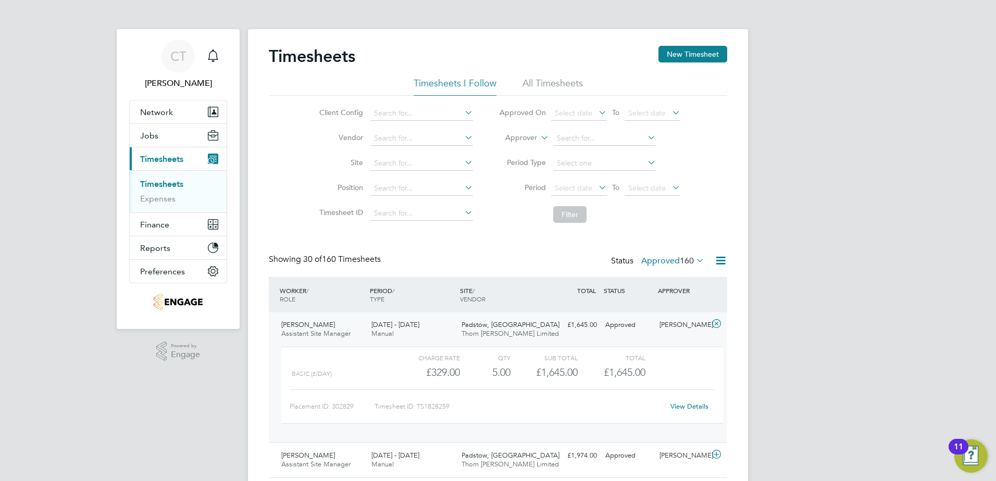
click at [692, 406] on link "View Details" at bounding box center [689, 406] width 38 height 9
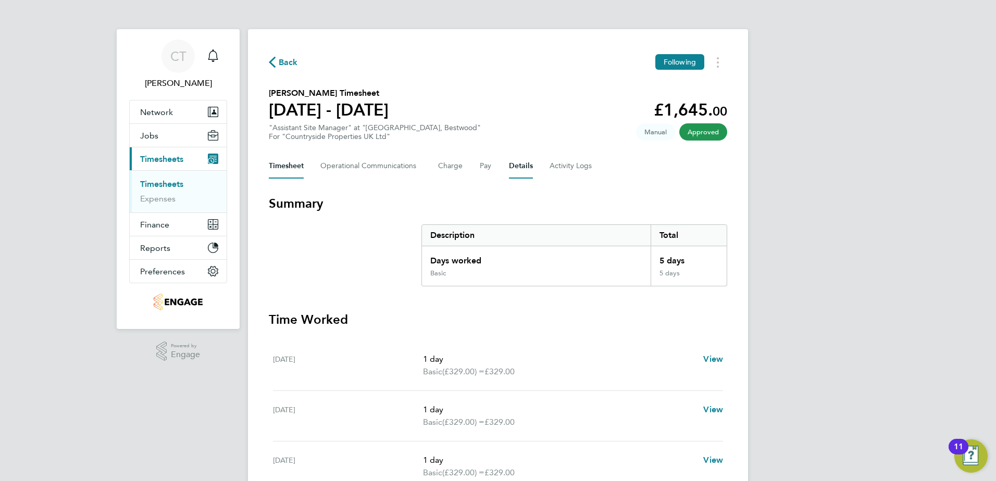
click at [510, 166] on button "Details" at bounding box center [521, 166] width 24 height 25
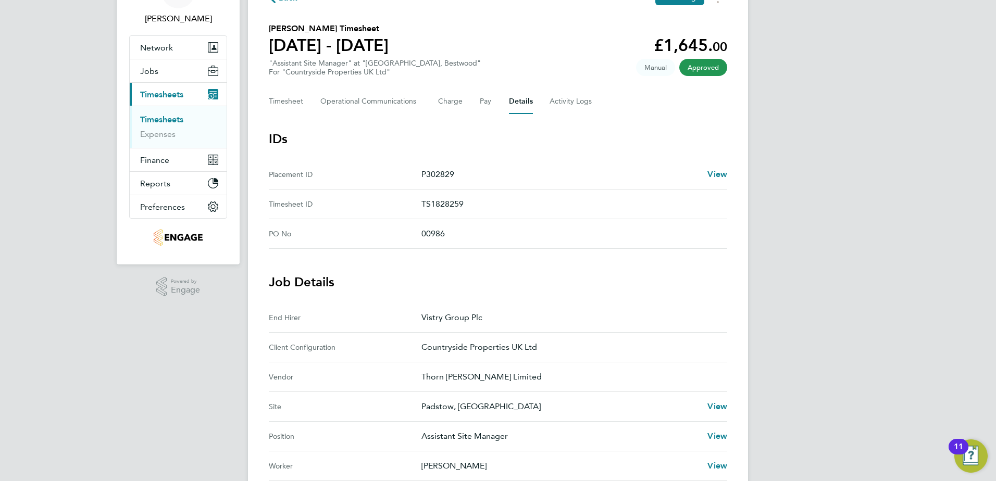
scroll to position [45, 0]
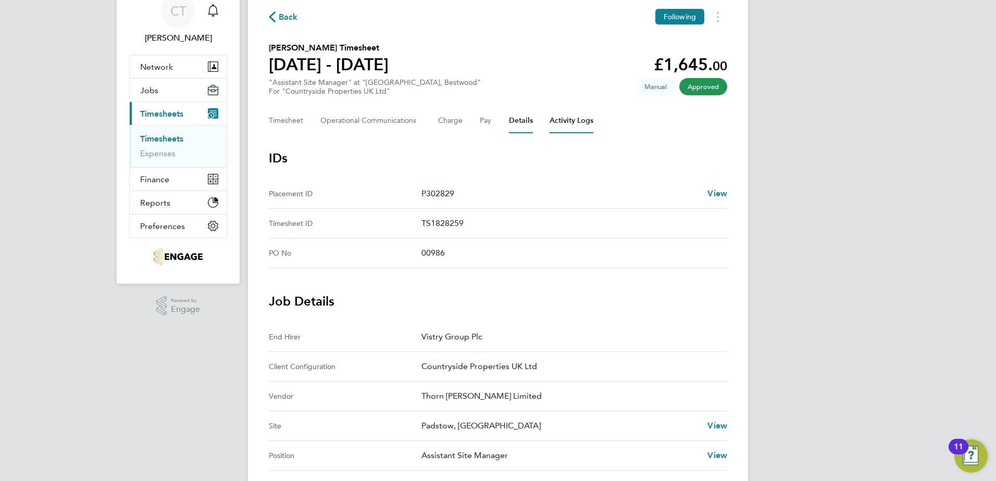
click at [557, 116] on Logs-tab "Activity Logs" at bounding box center [572, 120] width 44 height 25
